Goal: Information Seeking & Learning: Learn about a topic

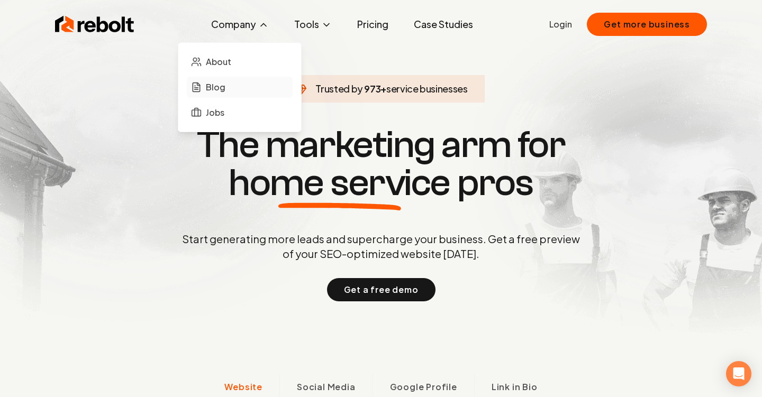
click at [250, 93] on link "Blog" at bounding box center [240, 87] width 106 height 21
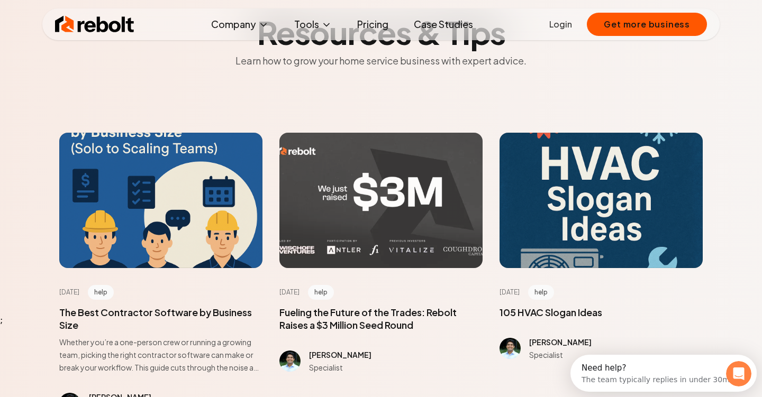
click at [389, 208] on div at bounding box center [380, 200] width 203 height 135
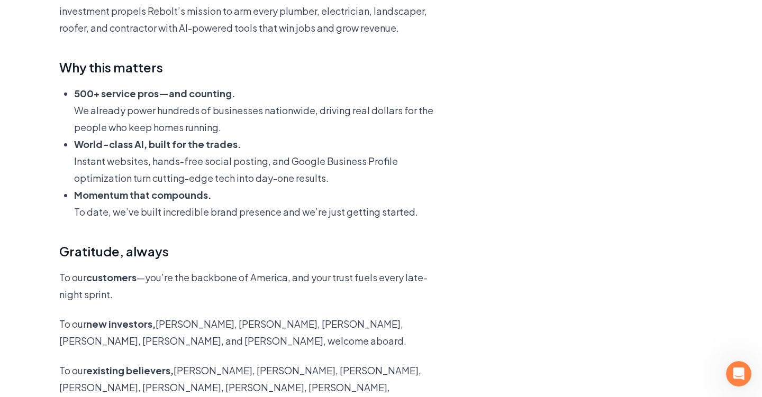
scroll to position [379, 0]
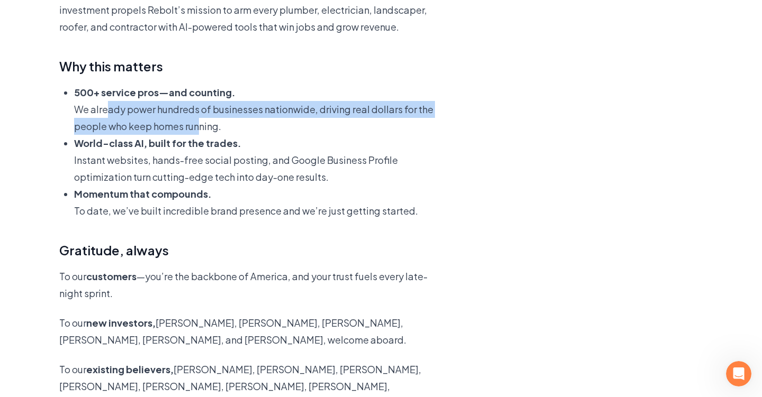
drag, startPoint x: 102, startPoint y: 102, endPoint x: 196, endPoint y: 128, distance: 97.3
click at [196, 128] on p "We already power hundreds of businesses nationwide, driving real dollars for th…" at bounding box center [261, 118] width 375 height 34
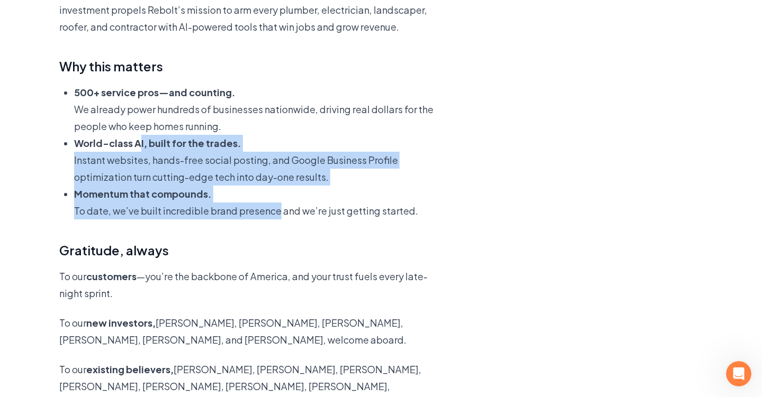
drag, startPoint x: 139, startPoint y: 141, endPoint x: 273, endPoint y: 214, distance: 153.0
click at [273, 214] on ul "500+ service pros—and counting. We already power hundreds of businesses nationw…" at bounding box center [254, 151] width 390 height 135
click at [273, 214] on p "To date, we’ve built incredible brand presence and we’re just getting started." at bounding box center [261, 211] width 375 height 17
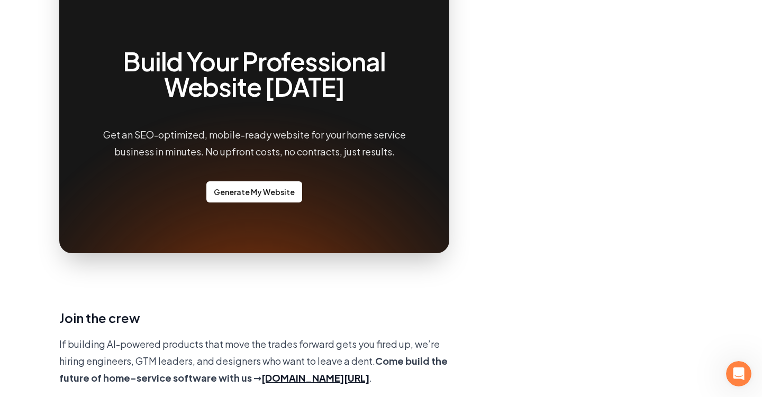
scroll to position [914, 0]
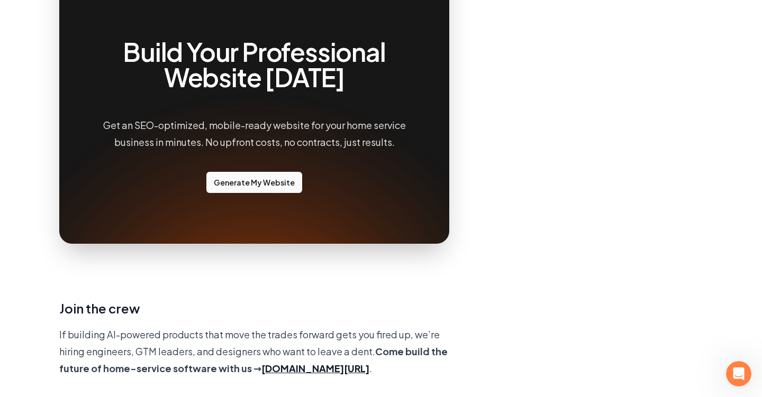
click at [235, 172] on link "Generate My Website" at bounding box center [254, 182] width 96 height 21
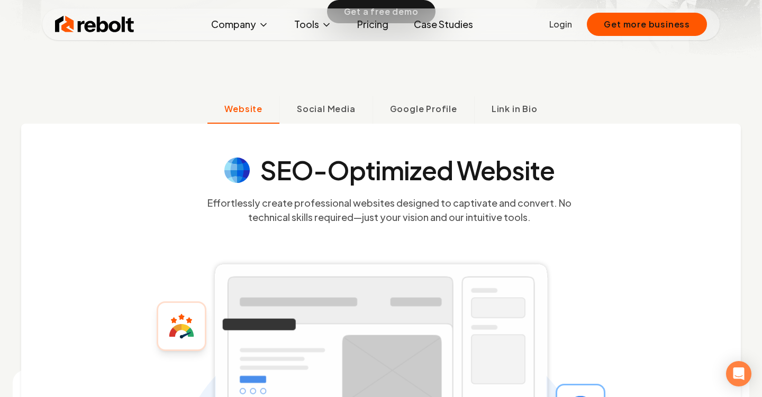
scroll to position [298, 0]
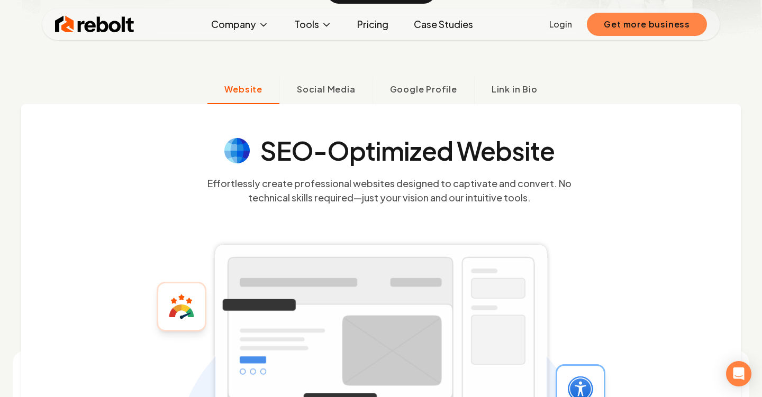
click at [634, 22] on button "Get more business" at bounding box center [647, 24] width 120 height 23
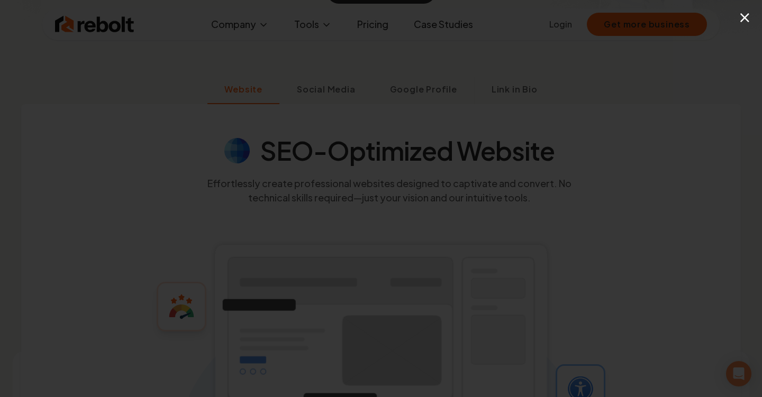
click at [748, 14] on button "×" at bounding box center [744, 17] width 13 height 24
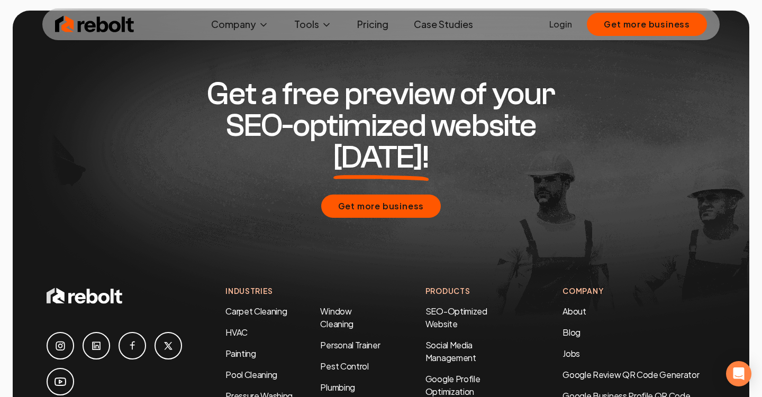
scroll to position [4909, 0]
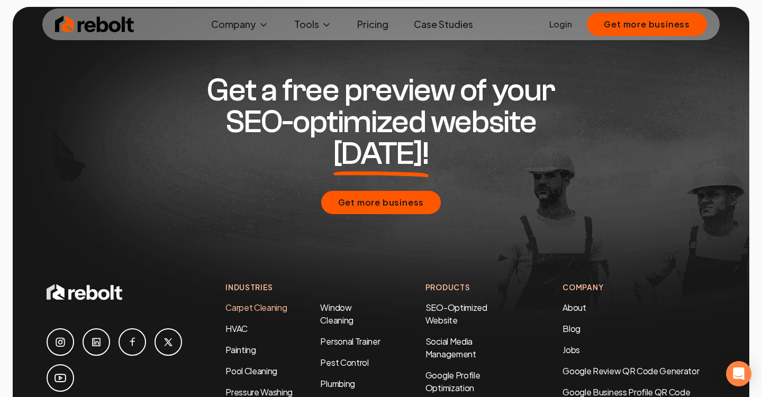
click at [272, 302] on link "Carpet Cleaning" at bounding box center [255, 307] width 61 height 11
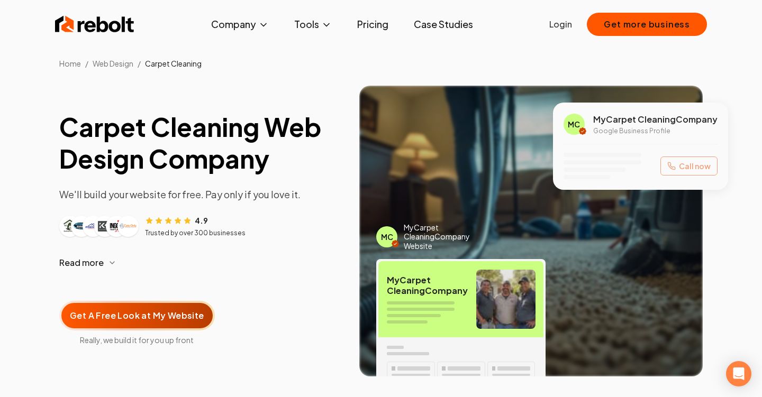
scroll to position [16, 0]
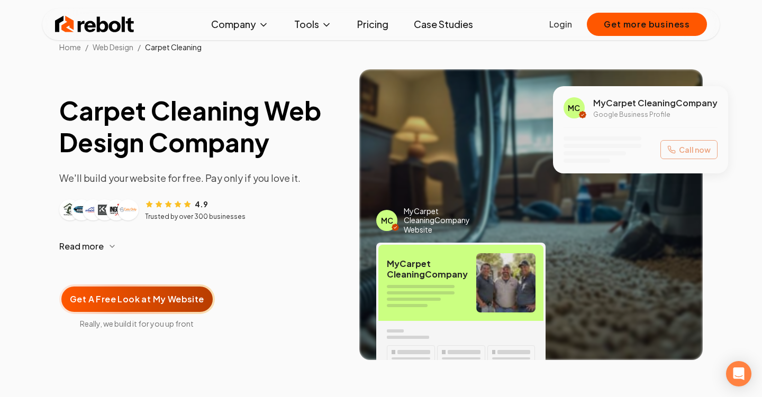
click at [524, 265] on img at bounding box center [505, 282] width 59 height 59
click at [629, 99] on span "My Carpet Cleaning Company" at bounding box center [655, 103] width 124 height 13
click at [579, 113] on div "MC" at bounding box center [574, 107] width 21 height 21
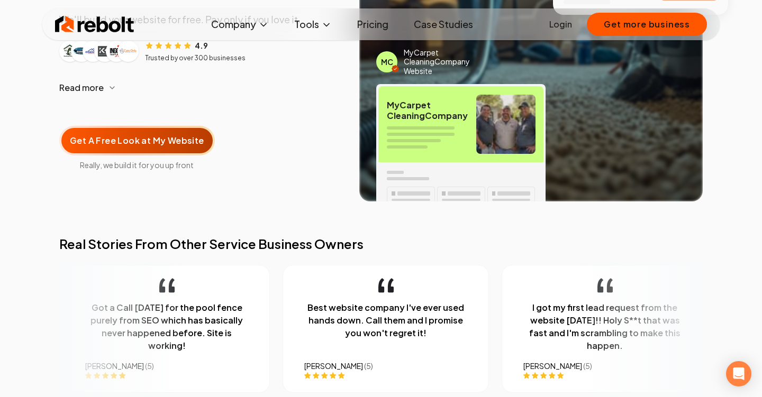
scroll to position [179, 0]
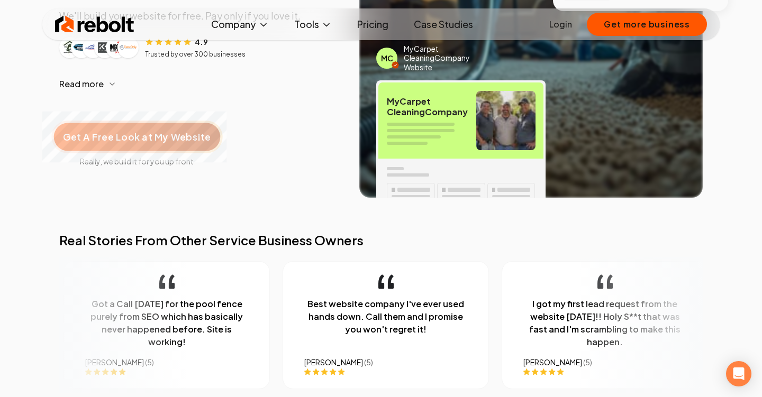
click at [128, 132] on span "Get A Free Look at My Website" at bounding box center [137, 137] width 148 height 14
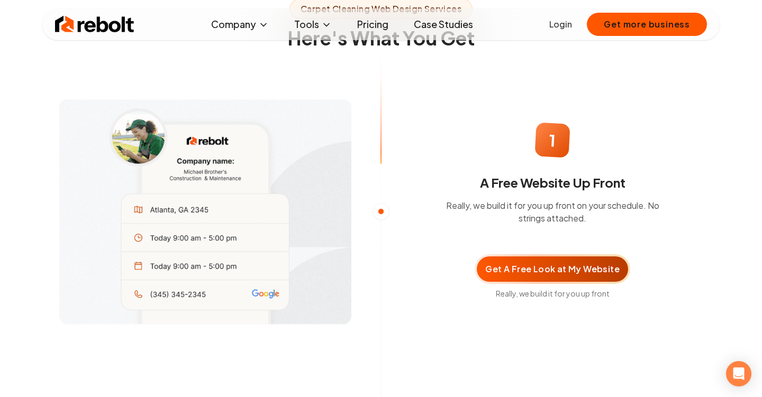
scroll to position [677, 0]
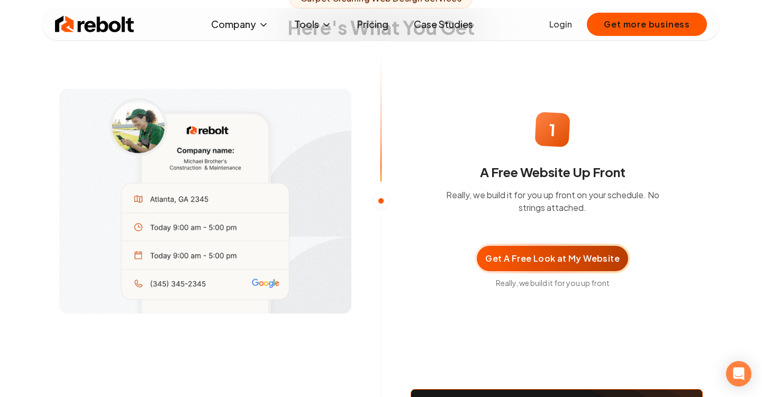
click at [384, 204] on div at bounding box center [381, 201] width 17 height 17
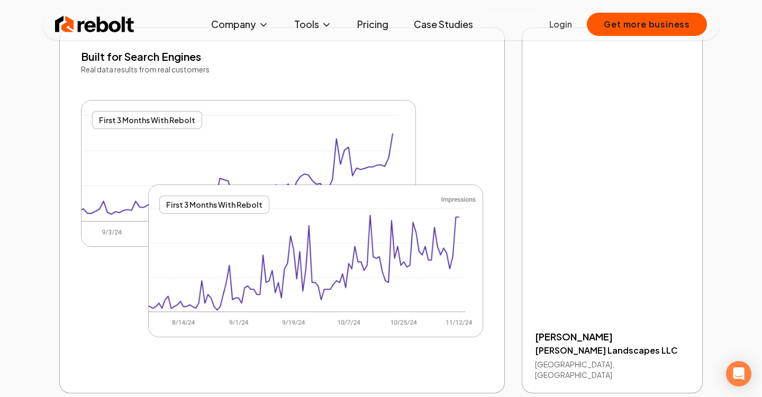
scroll to position [2159, 0]
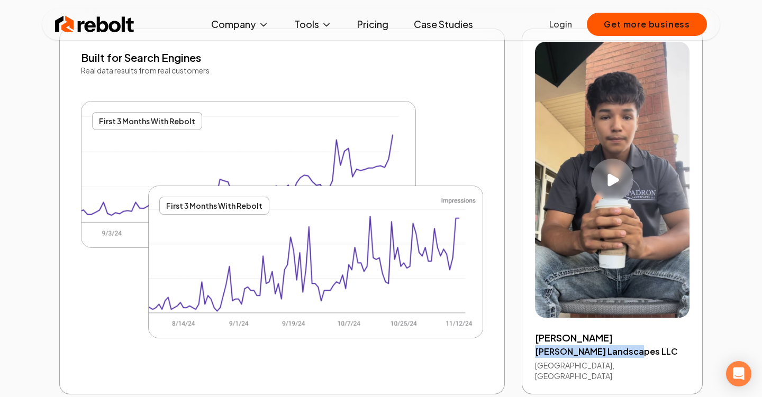
drag, startPoint x: 535, startPoint y: 356, endPoint x: 644, endPoint y: 349, distance: 109.2
click at [644, 349] on h4 "Padron Landscapes LLC" at bounding box center [612, 352] width 155 height 13
copy h4 "Padron Landscapes LLC"
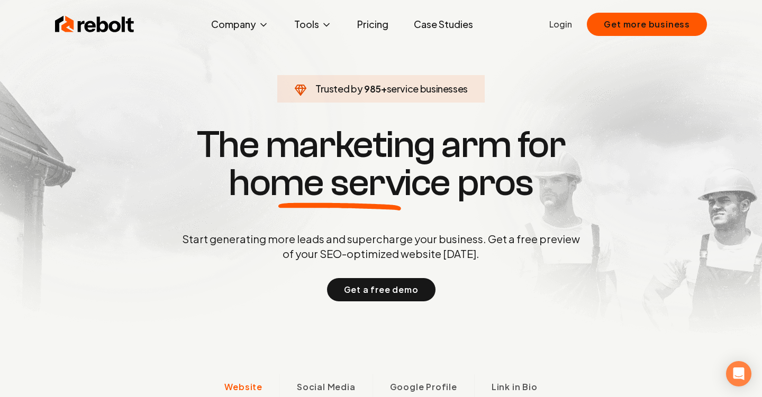
click at [454, 30] on link "Case Studies" at bounding box center [443, 24] width 76 height 21
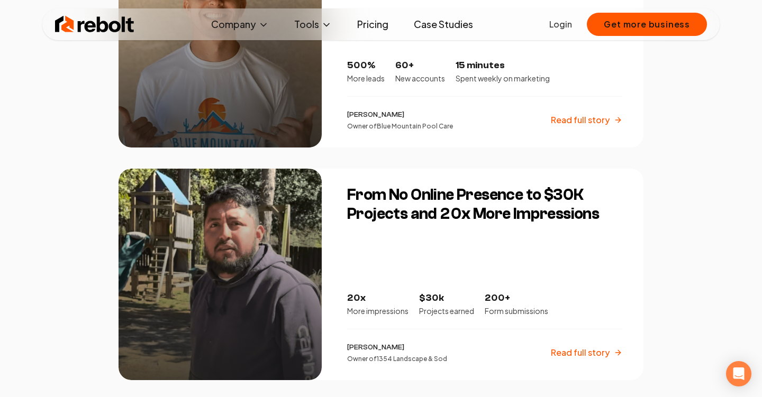
scroll to position [1490, 0]
